Goal: Task Accomplishment & Management: Manage account settings

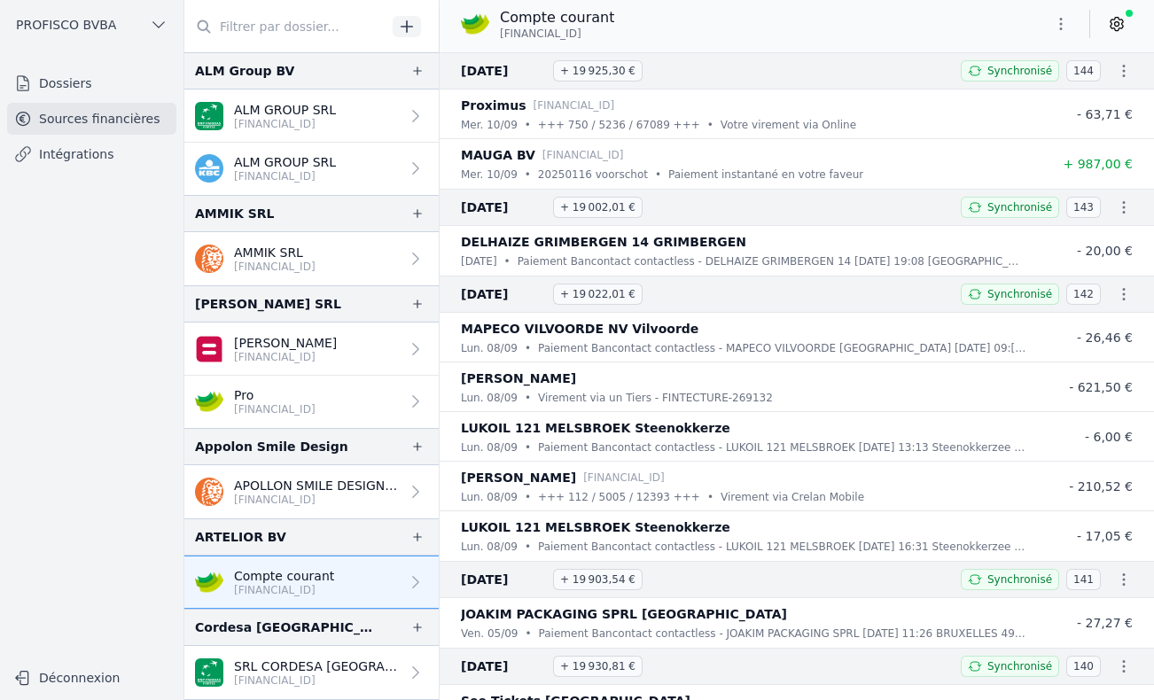
click at [86, 82] on link "Dossiers" at bounding box center [91, 83] width 169 height 32
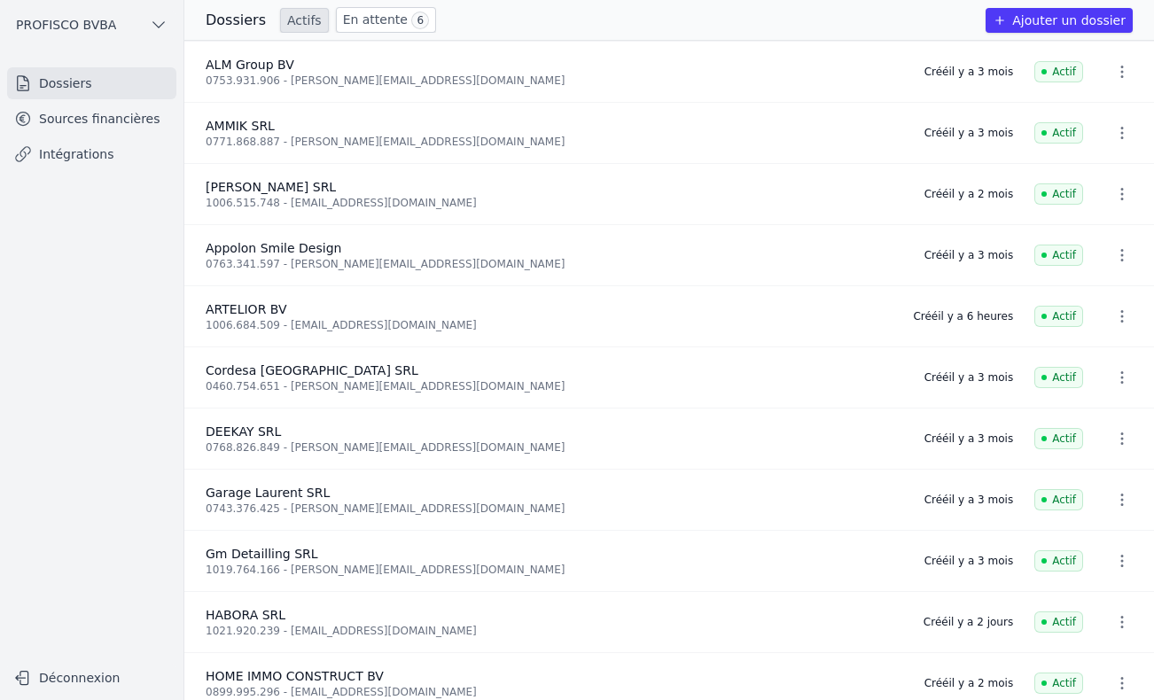
click at [351, 20] on link "En attente 6" at bounding box center [386, 20] width 100 height 26
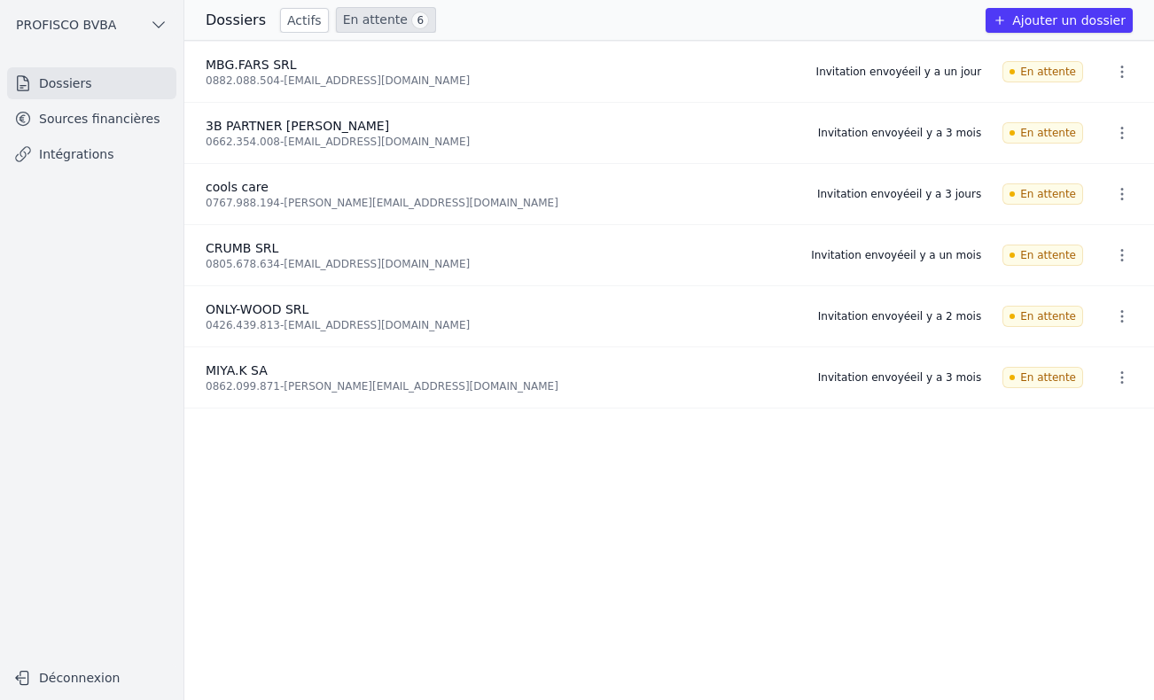
click at [280, 22] on link "Actifs" at bounding box center [304, 20] width 49 height 25
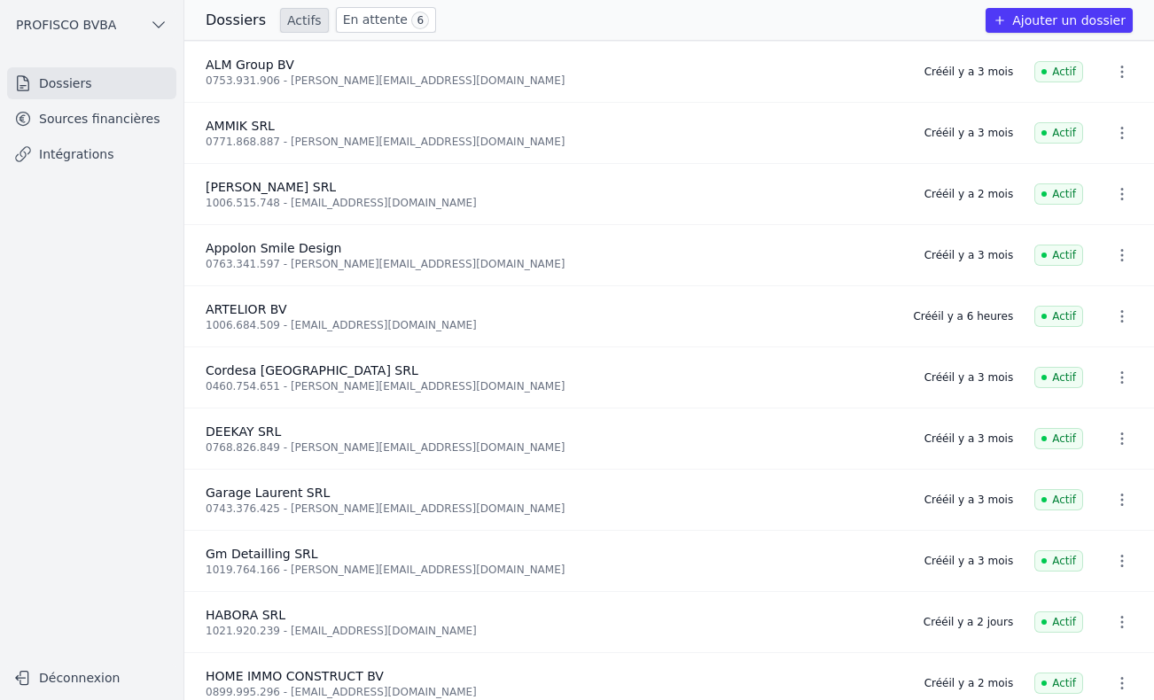
click at [364, 19] on link "En attente 6" at bounding box center [386, 20] width 100 height 26
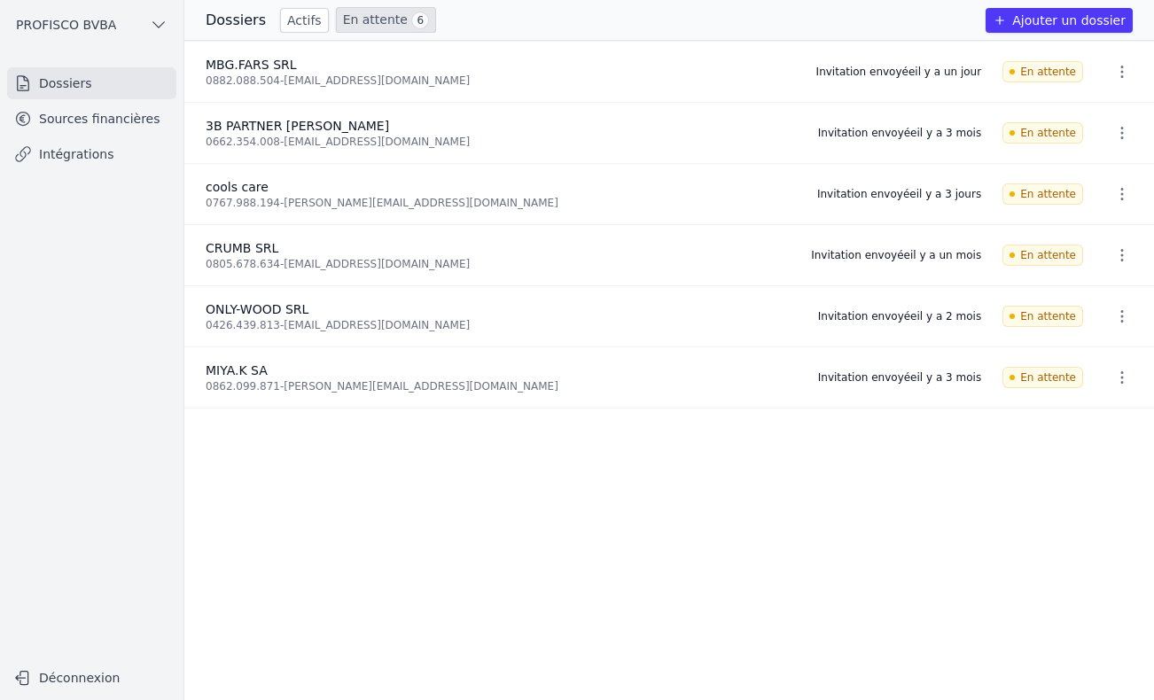
click at [1114, 314] on icon "button" at bounding box center [1122, 317] width 18 height 18
click at [1115, 314] on div at bounding box center [577, 350] width 1154 height 700
click at [1115, 317] on icon "button" at bounding box center [1122, 317] width 18 height 18
click at [1096, 347] on button "Supprimer" at bounding box center [1089, 354] width 111 height 35
